Goal: Task Accomplishment & Management: Manage account settings

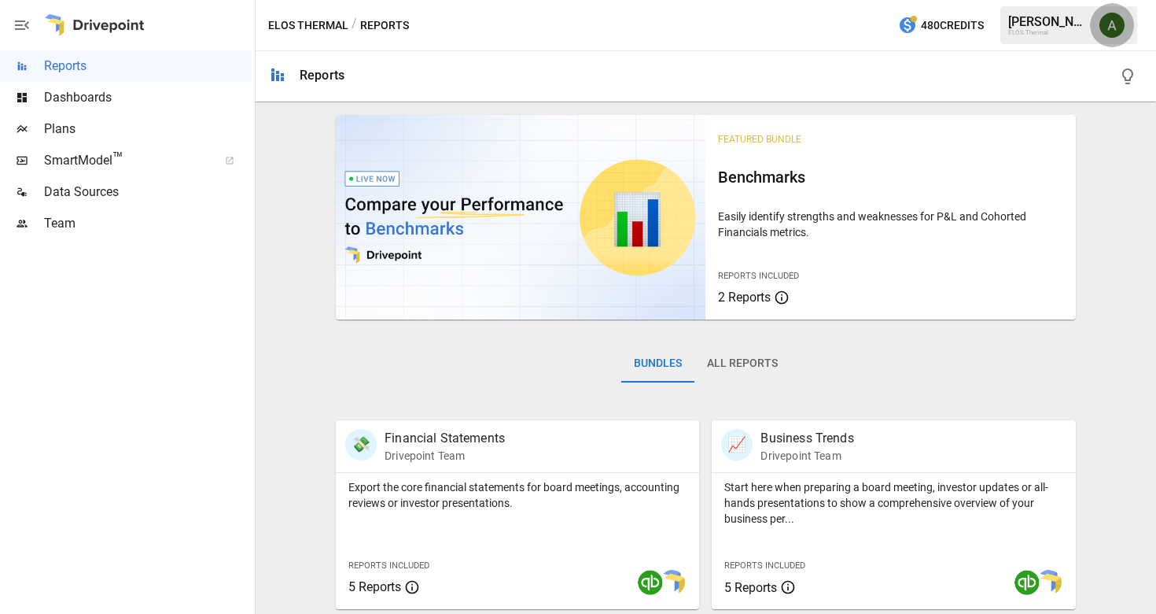
click at [1109, 30] on img "Anthony Dragisics" at bounding box center [1112, 25] width 25 height 25
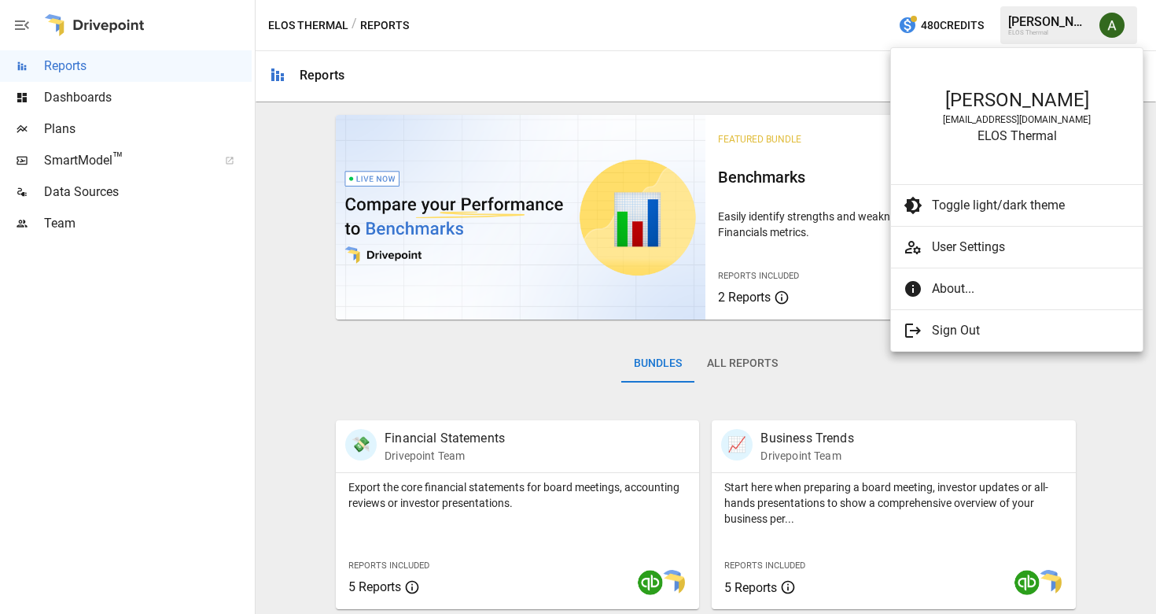
click at [840, 79] on div at bounding box center [578, 307] width 1156 height 614
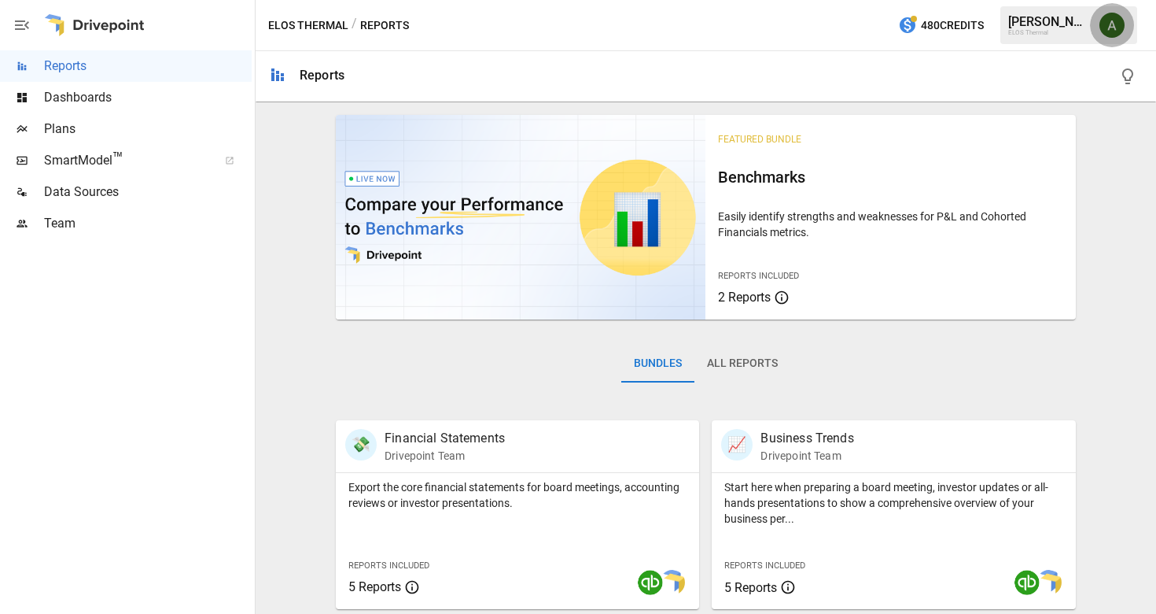
click at [1108, 29] on img "Anthony Dragisics" at bounding box center [1112, 25] width 25 height 25
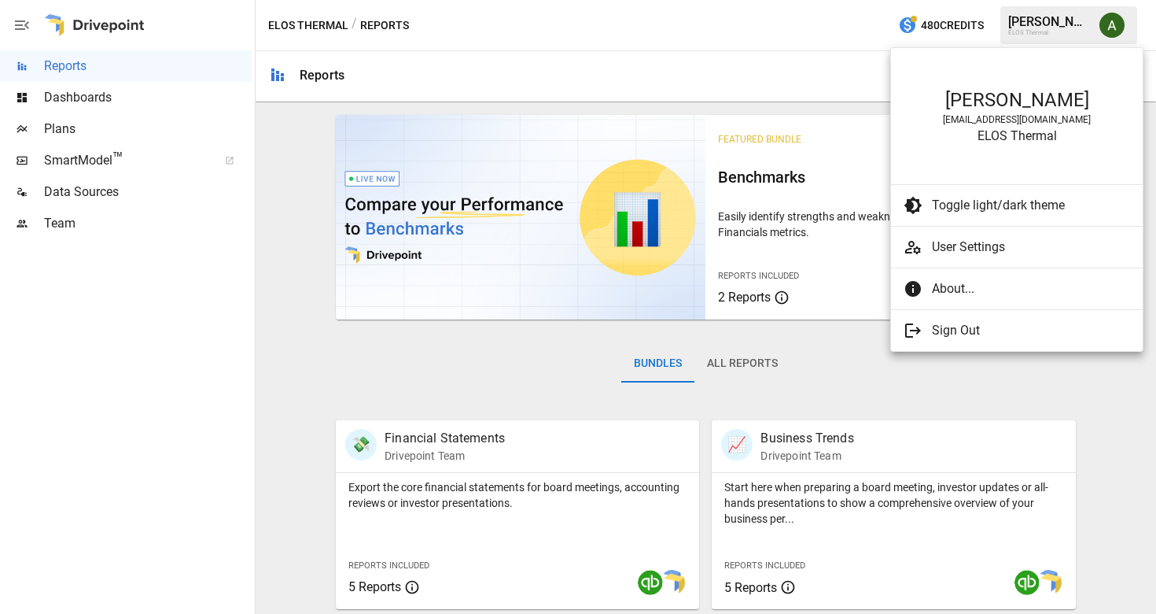
click at [817, 68] on div at bounding box center [578, 307] width 1156 height 614
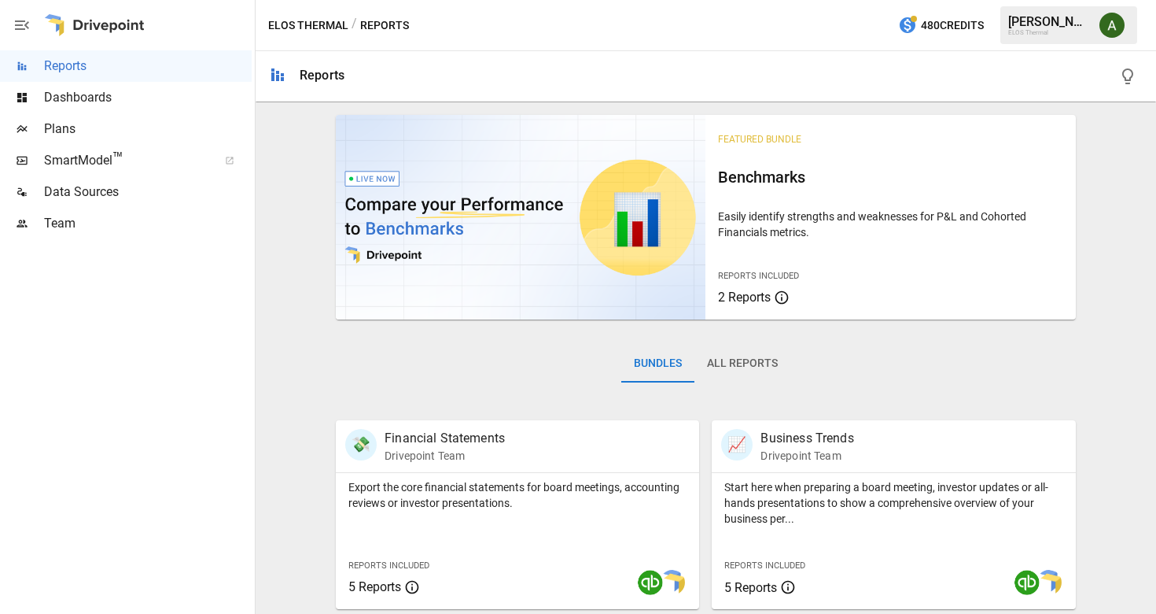
click at [1116, 26] on img "Anthony Dragisics" at bounding box center [1112, 25] width 25 height 25
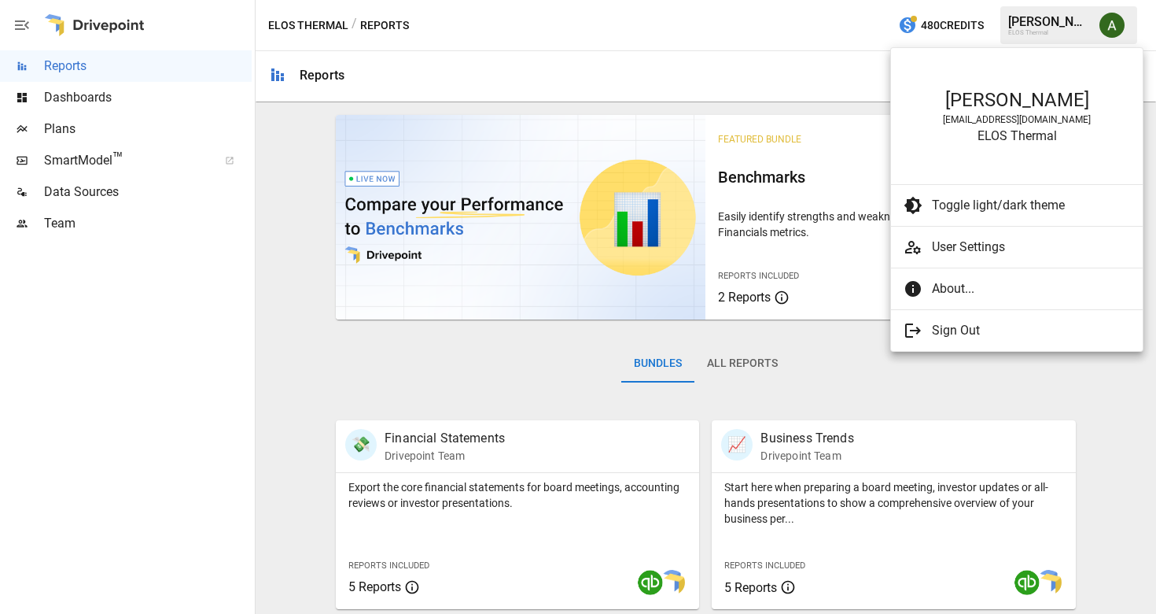
click at [872, 66] on div at bounding box center [578, 307] width 1156 height 614
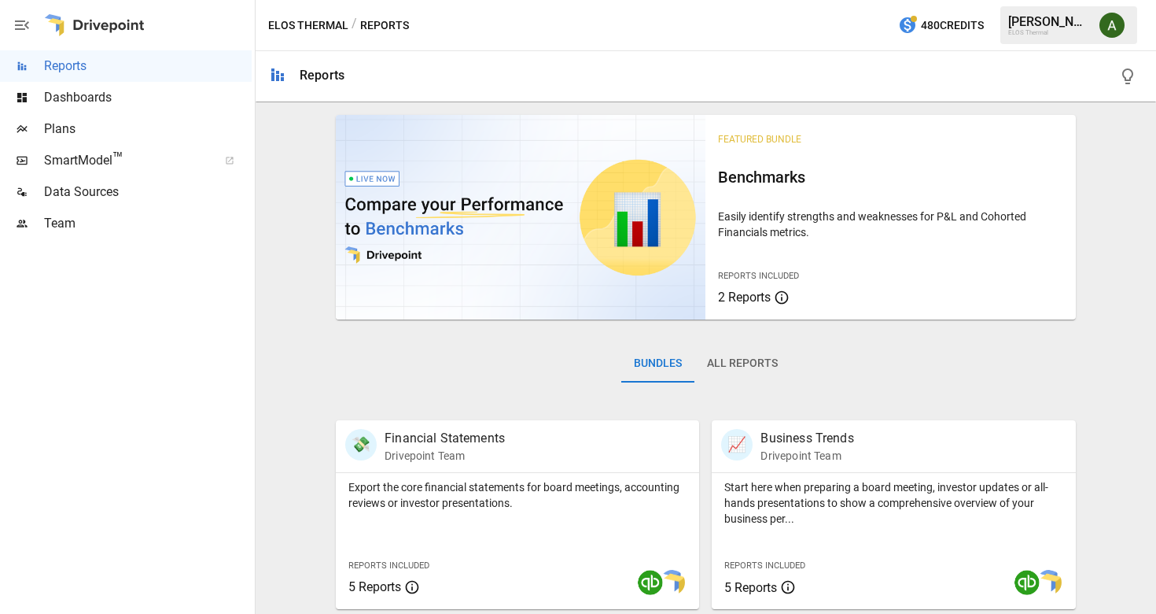
click at [1112, 29] on img "Anthony Dragisics" at bounding box center [1112, 25] width 25 height 25
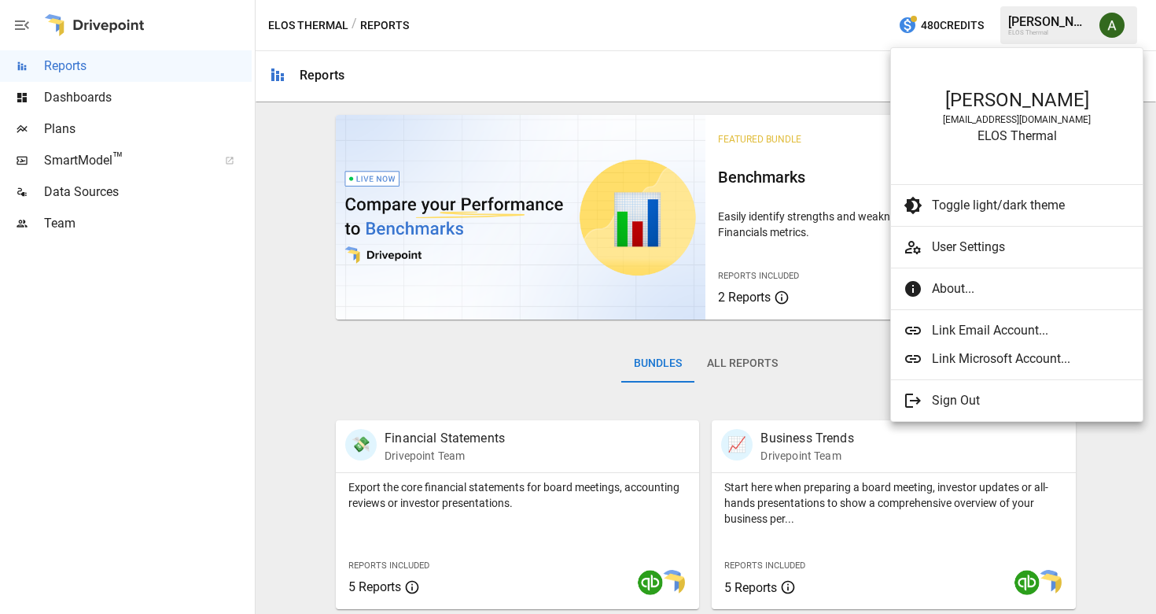
click at [997, 334] on span "Link Email Account..." at bounding box center [1031, 330] width 198 height 19
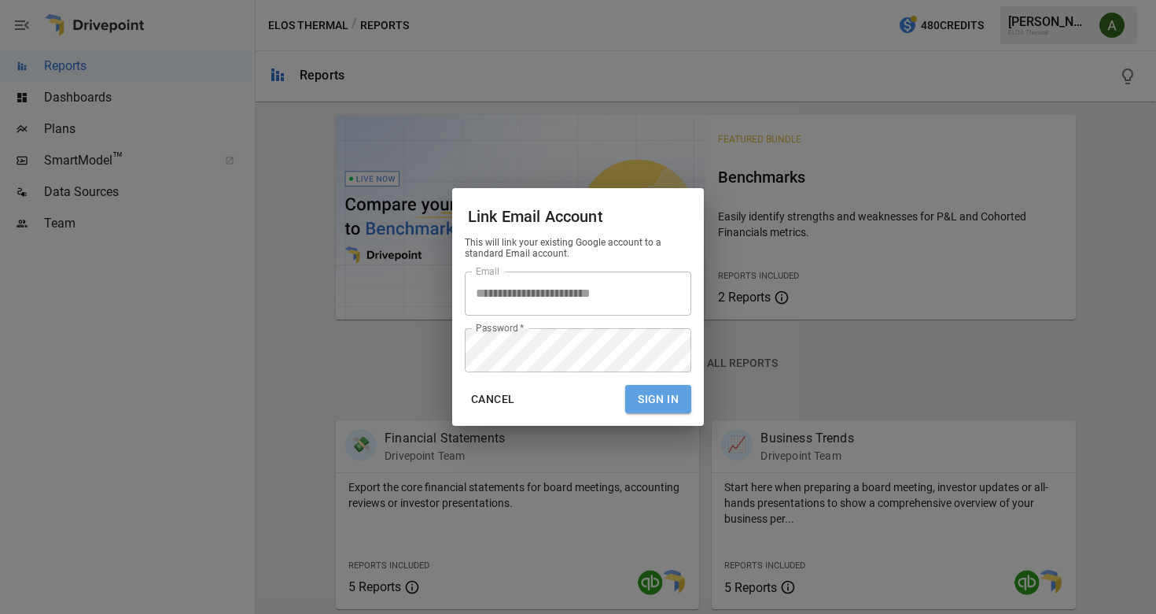
click at [653, 398] on button "Sign In" at bounding box center [658, 399] width 66 height 29
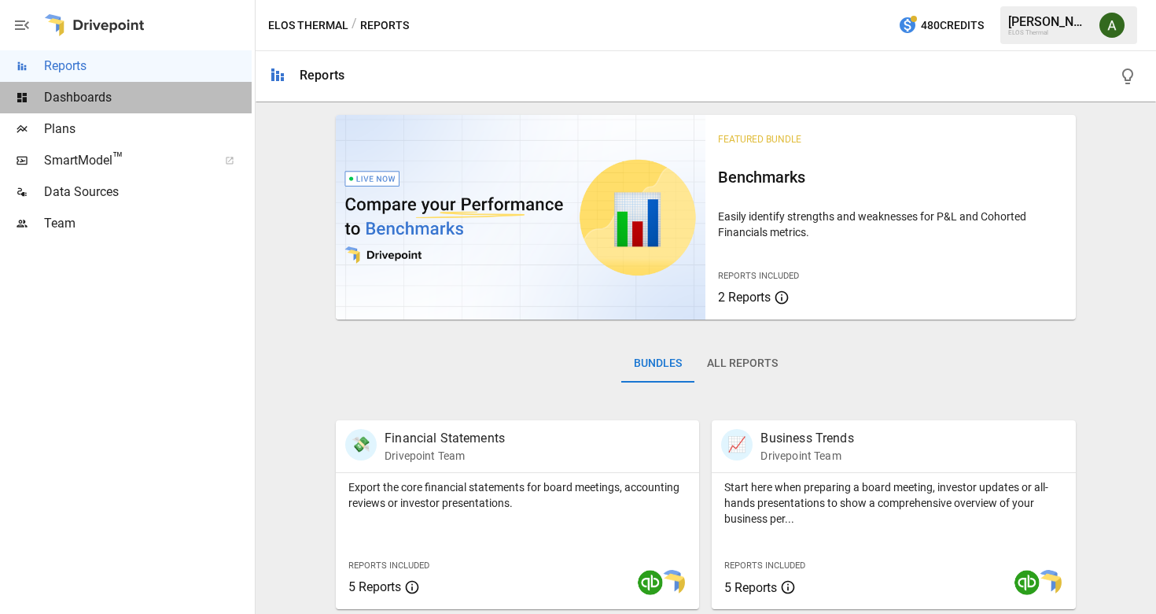
click at [89, 105] on span "Dashboards" at bounding box center [148, 97] width 208 height 19
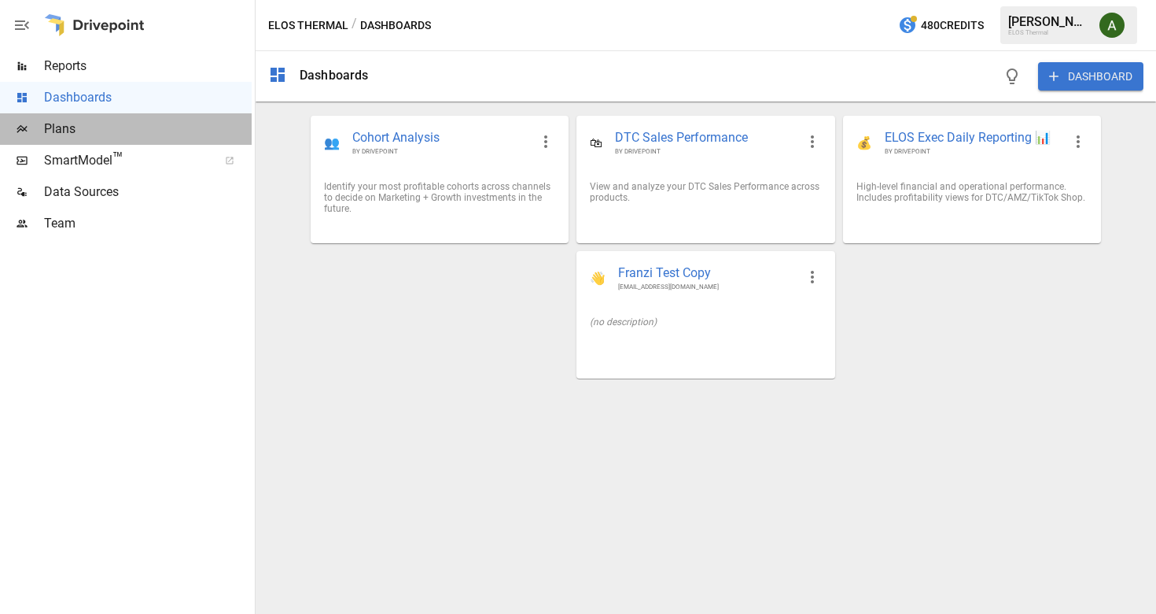
click at [77, 122] on span "Plans" at bounding box center [148, 129] width 208 height 19
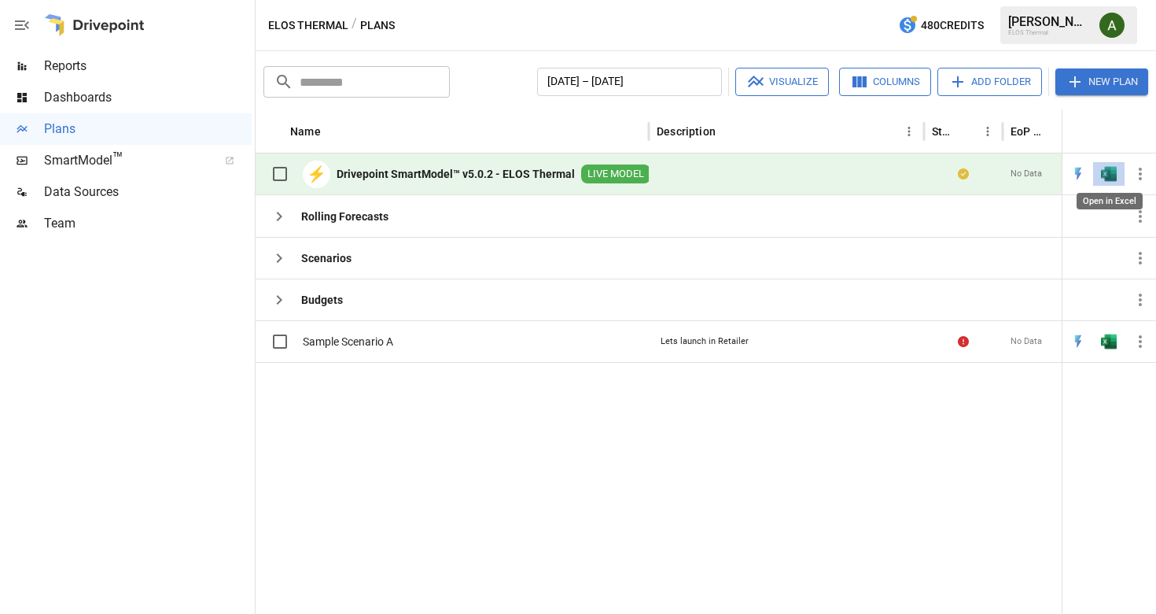
click at [1108, 169] on img "Open in Excel" at bounding box center [1109, 174] width 16 height 16
